Goal: Task Accomplishment & Management: Manage account settings

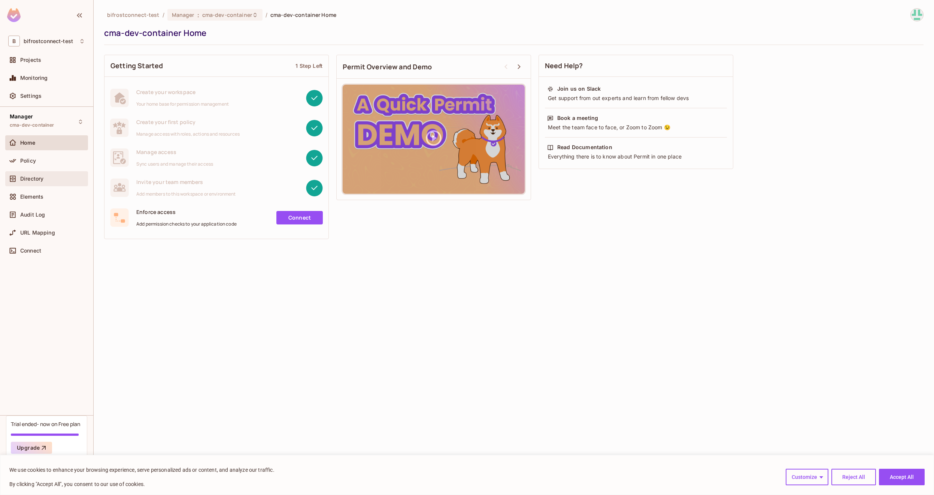
click at [58, 178] on div "Directory" at bounding box center [52, 179] width 65 height 6
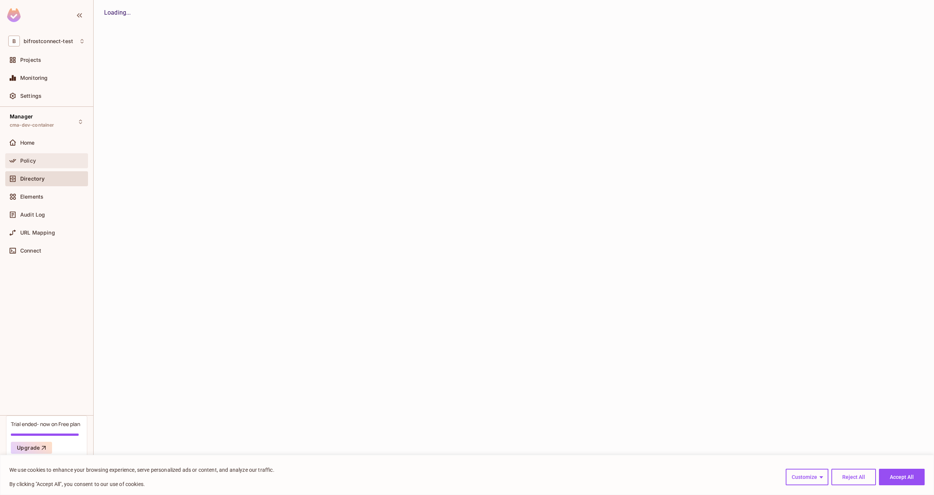
click at [55, 161] on div "Policy" at bounding box center [52, 161] width 65 height 6
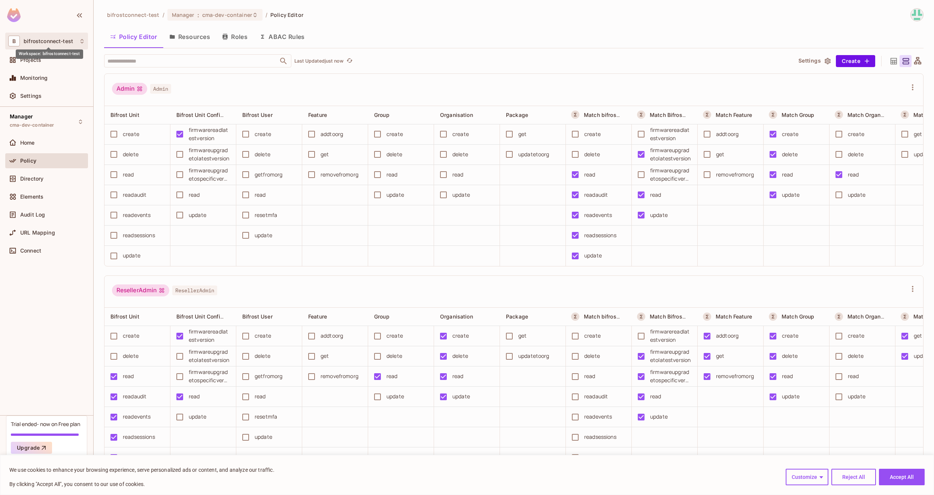
click at [59, 42] on span "bifrostconnect-test" at bounding box center [48, 41] width 49 height 6
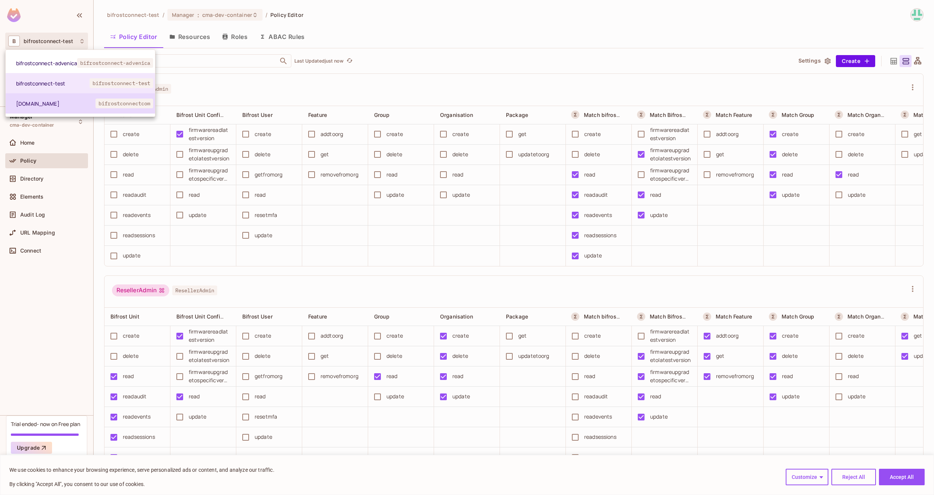
click at [86, 104] on span "[DOMAIN_NAME]" at bounding box center [55, 103] width 79 height 7
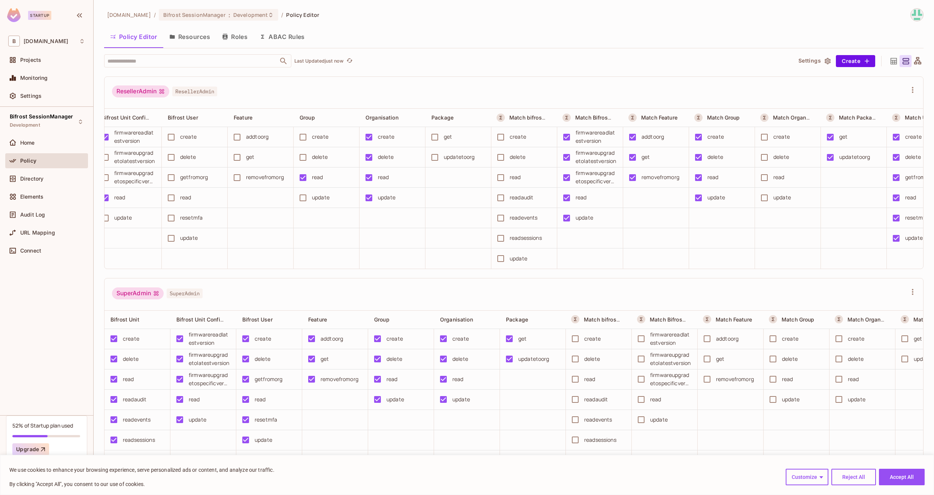
scroll to position [0, 181]
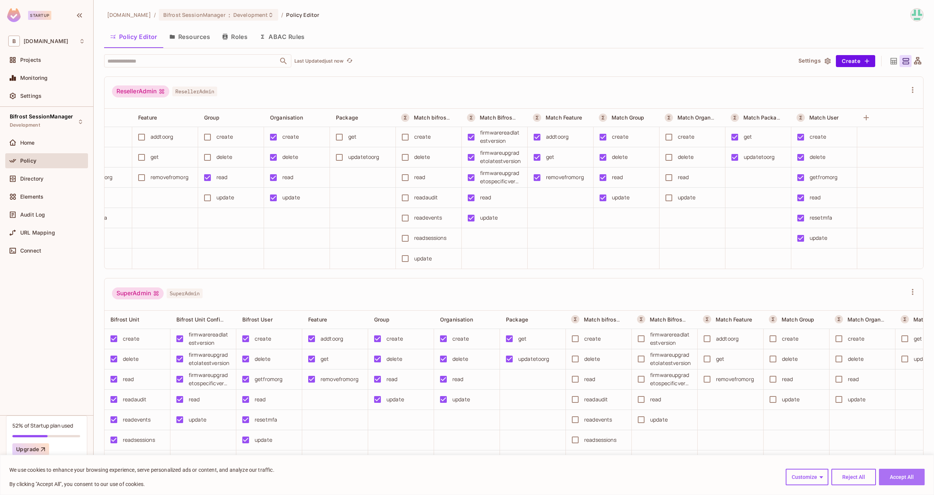
click at [911, 477] on button "Accept All" at bounding box center [902, 476] width 46 height 16
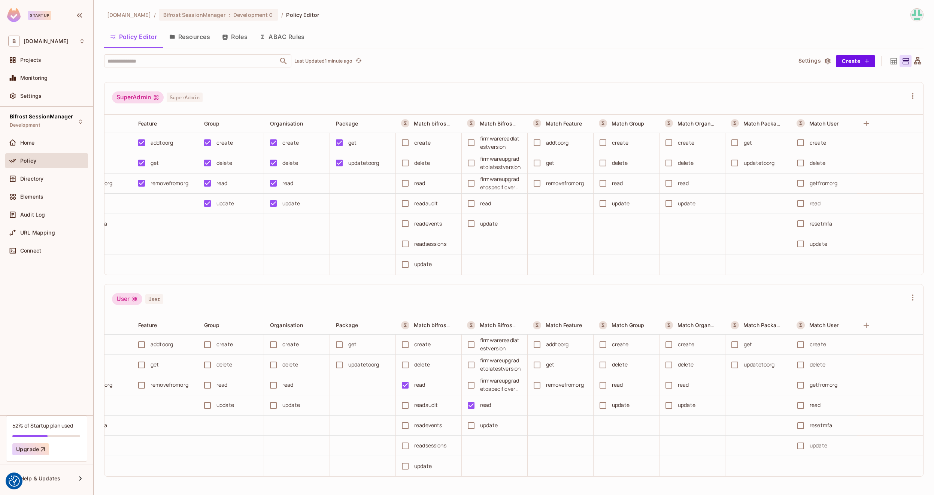
scroll to position [0, 0]
click at [60, 98] on div "Settings" at bounding box center [52, 96] width 65 height 6
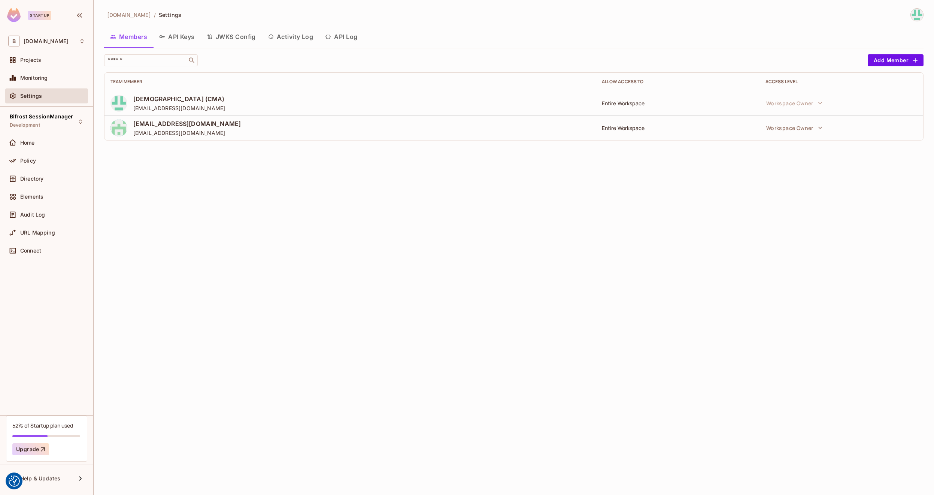
click at [181, 39] on button "API Keys" at bounding box center [177, 36] width 48 height 19
